Goal: Navigation & Orientation: Find specific page/section

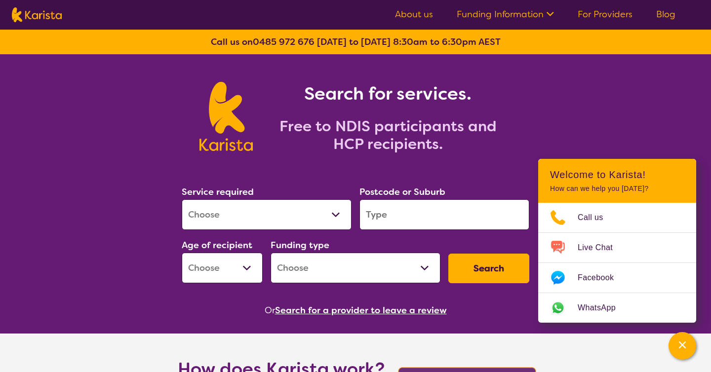
click at [412, 14] on link "About us" at bounding box center [414, 14] width 38 height 12
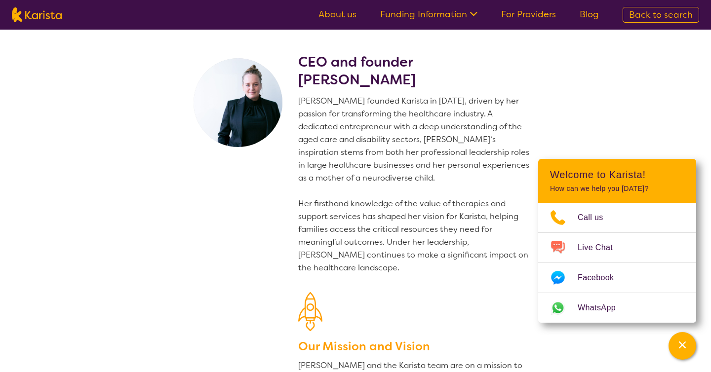
click at [349, 14] on link "About us" at bounding box center [337, 14] width 38 height 12
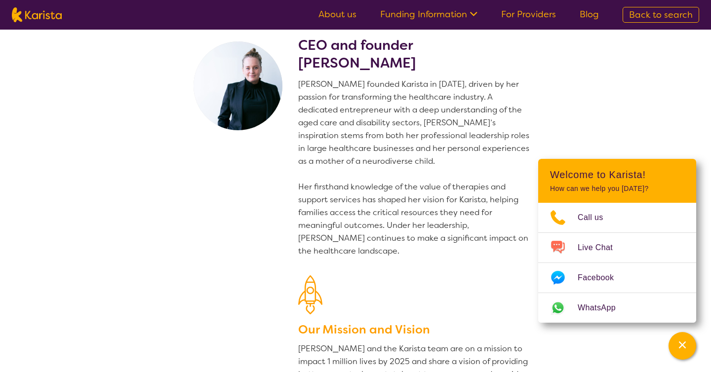
scroll to position [24, 0]
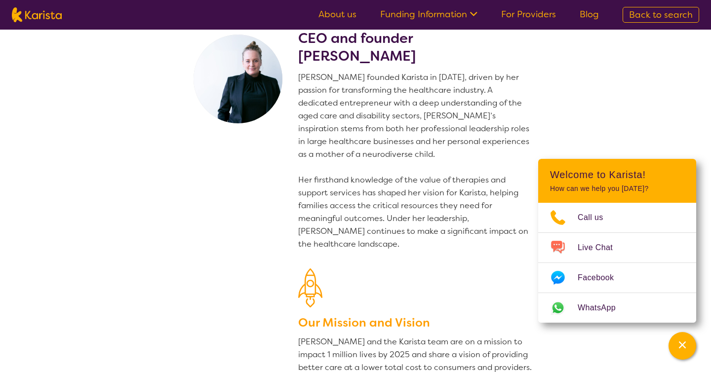
click at [410, 21] on ul "About us Funding Information NDIS - National Disability Insurance Scheme HCP - …" at bounding box center [459, 15] width 304 height 16
click at [595, 11] on link "Blog" at bounding box center [589, 14] width 19 height 12
